Goal: Information Seeking & Learning: Learn about a topic

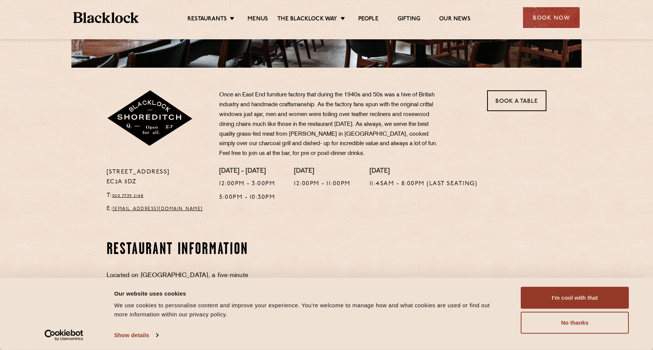
scroll to position [214, 0]
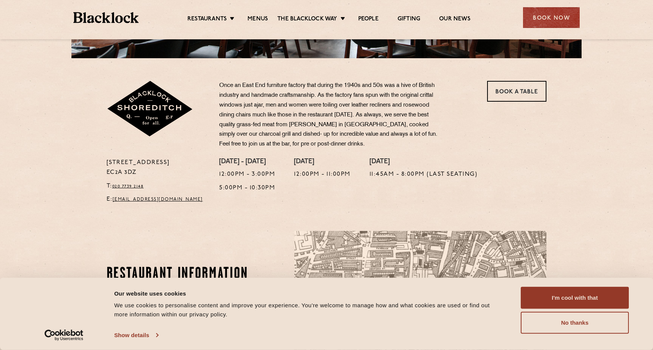
click at [138, 337] on link "Show details" at bounding box center [136, 334] width 44 height 11
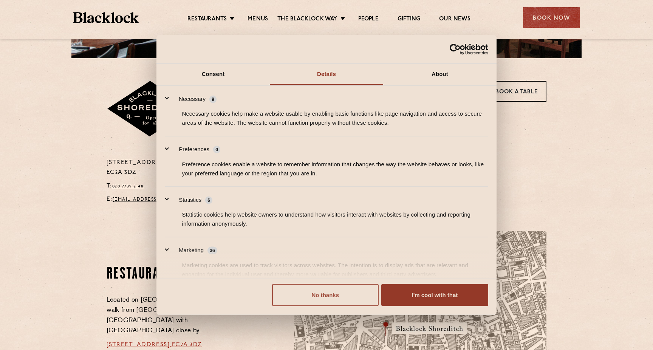
click at [349, 300] on button "No thanks" at bounding box center [325, 295] width 107 height 22
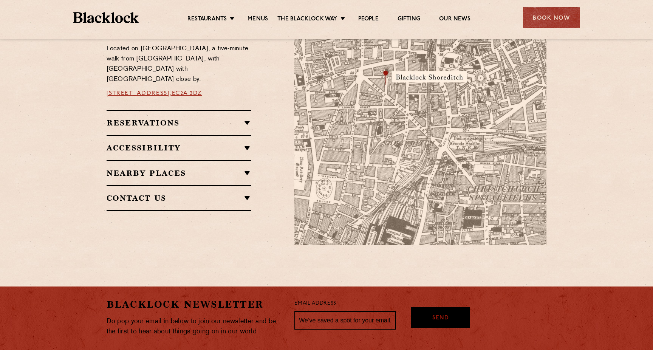
scroll to position [474, 0]
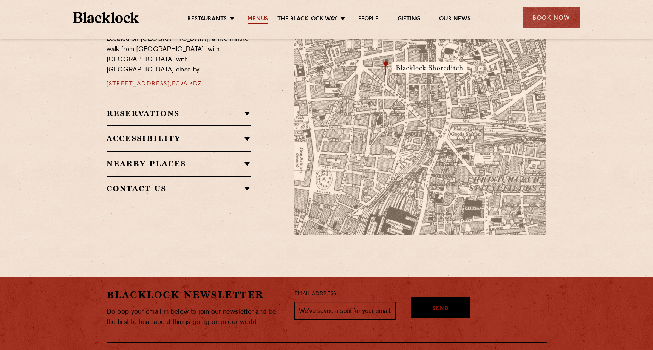
click at [262, 22] on link "Menus" at bounding box center [257, 19] width 20 height 8
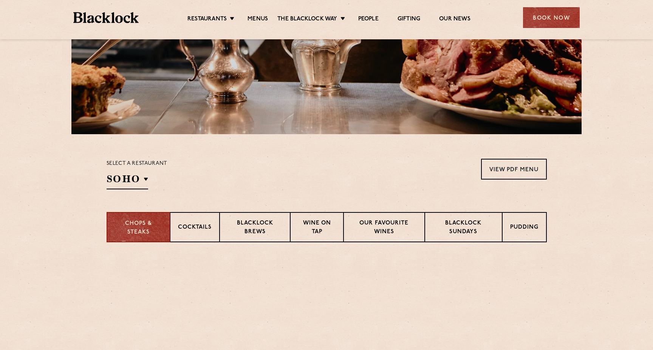
scroll to position [278, 0]
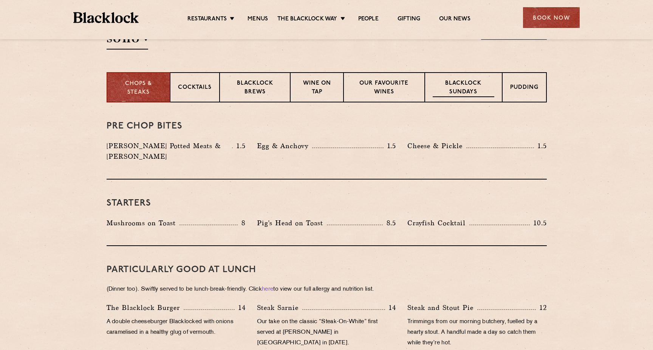
click at [469, 93] on p "Blacklock Sundays" at bounding box center [462, 88] width 61 height 18
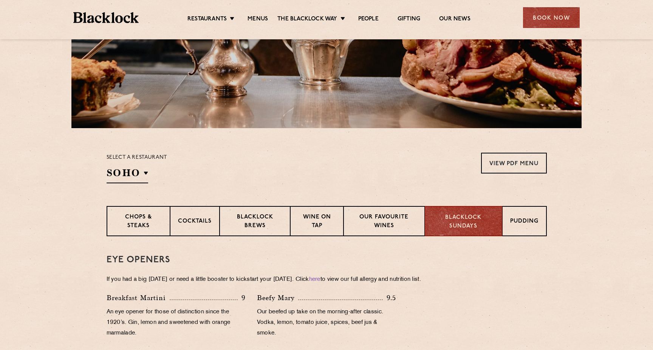
scroll to position [151, 0]
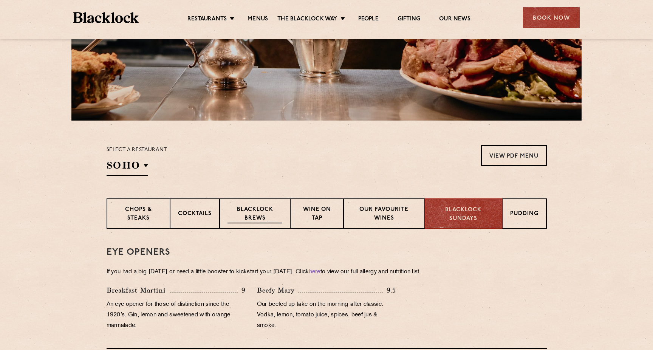
click at [252, 223] on p "Blacklock Brews" at bounding box center [254, 214] width 55 height 18
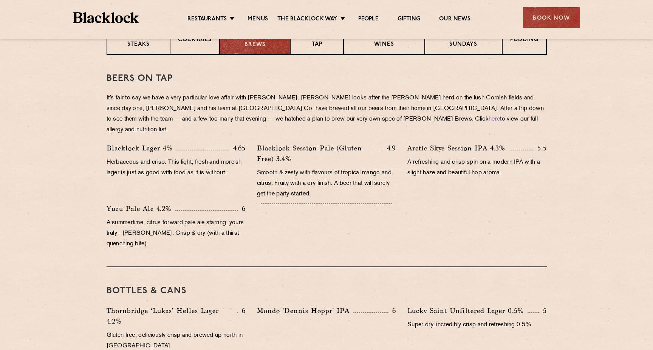
scroll to position [333, 0]
